Goal: Task Accomplishment & Management: Manage account settings

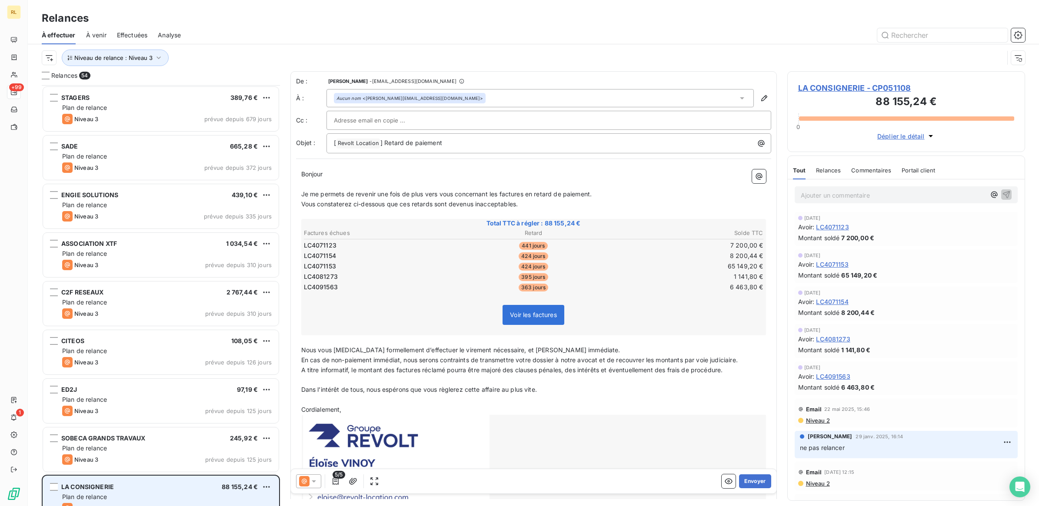
scroll to position [61, 0]
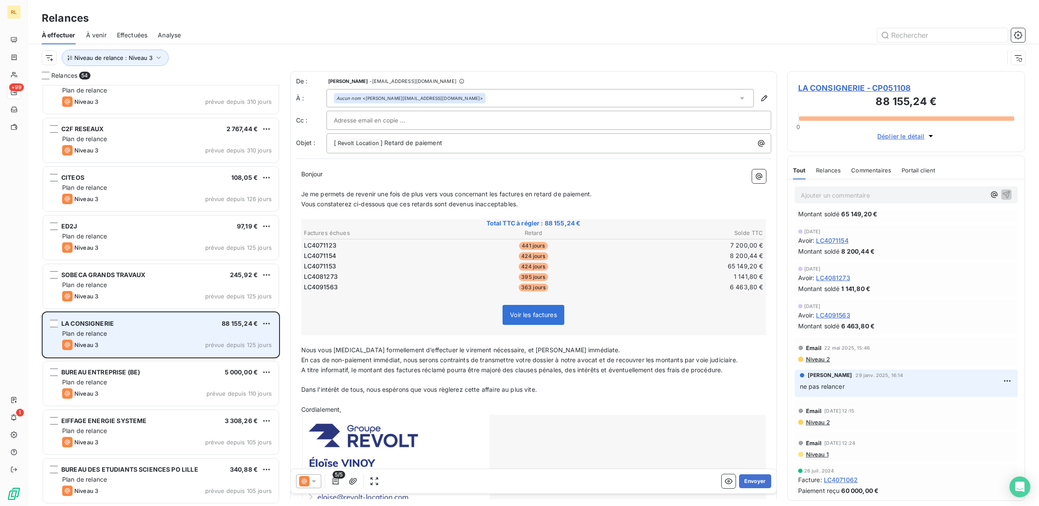
click at [201, 337] on div "Plan de relance" at bounding box center [167, 333] width 210 height 9
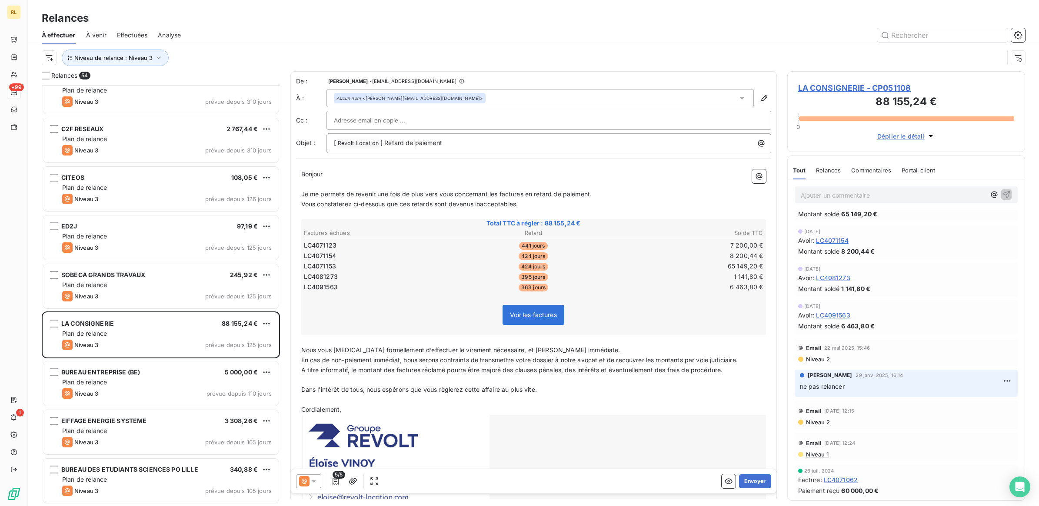
click at [825, 196] on p "Ajouter un commentaire ﻿" at bounding box center [893, 195] width 185 height 11
click at [1002, 194] on icon "button" at bounding box center [1006, 194] width 9 height 9
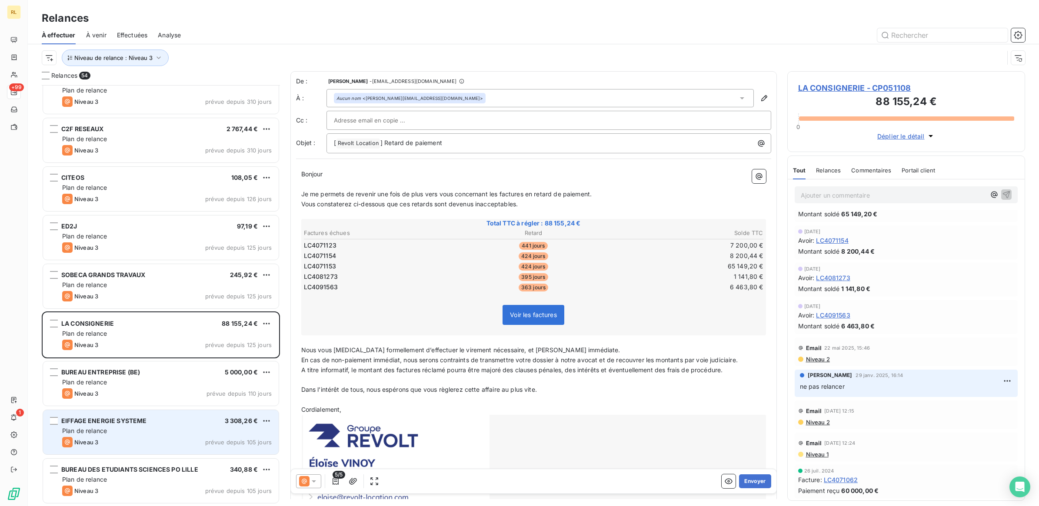
click at [185, 423] on div "EIFFAGE ENERGIE SYSTEME 3 308,26 €" at bounding box center [167, 421] width 210 height 8
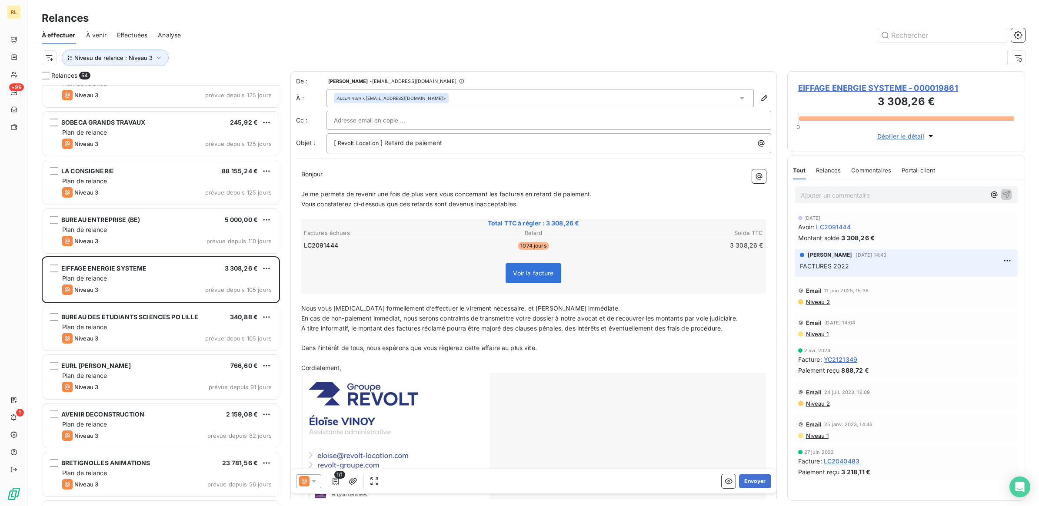
scroll to position [326, 0]
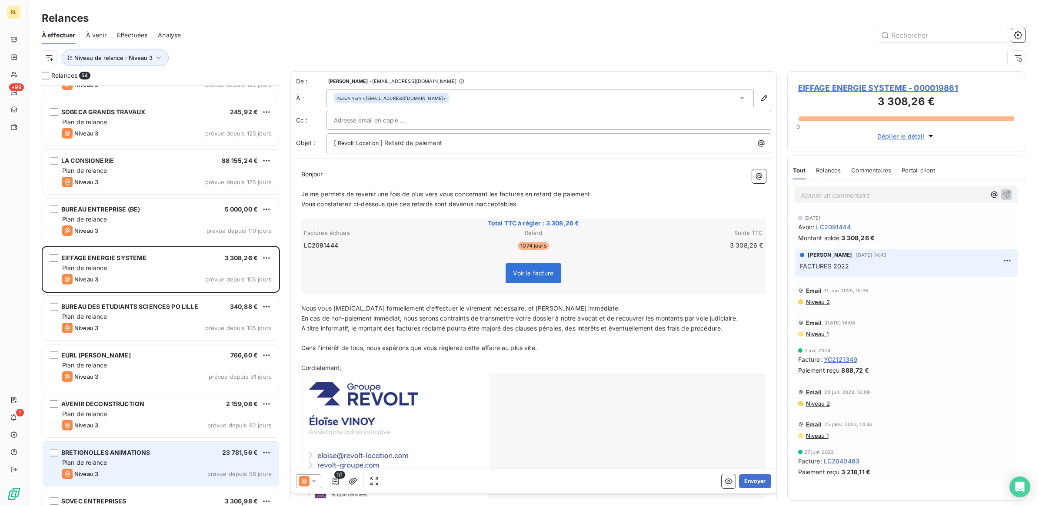
click at [173, 464] on div "Plan de relance" at bounding box center [167, 463] width 210 height 9
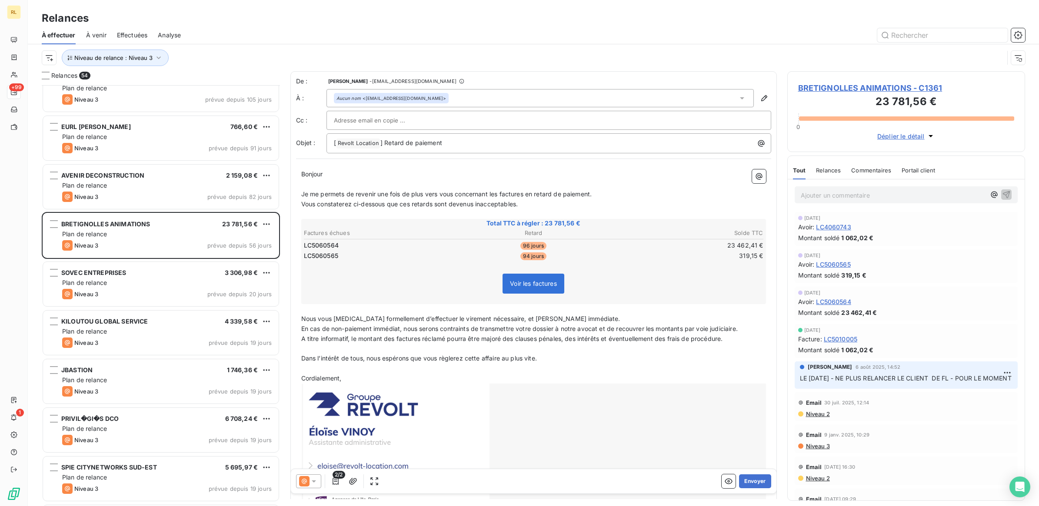
scroll to position [598, 0]
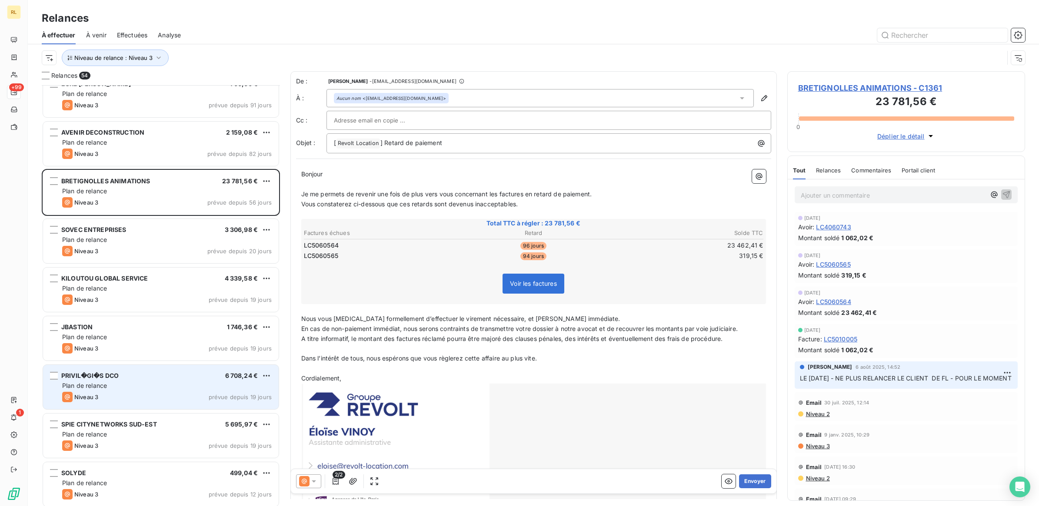
click at [151, 375] on div "PRIVIL�GI�S DCO 6 708,24 €" at bounding box center [167, 376] width 210 height 8
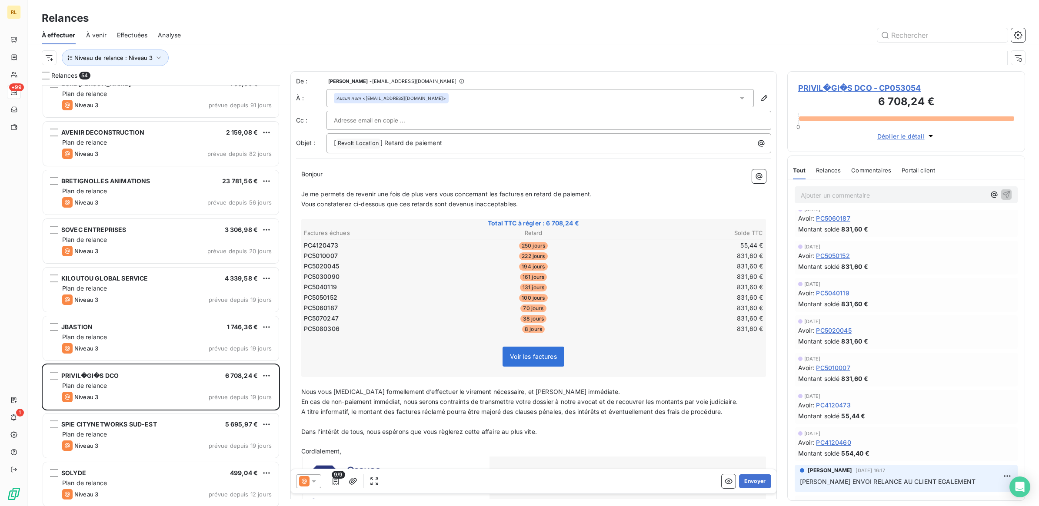
scroll to position [163, 0]
